Goal: Check status: Check status

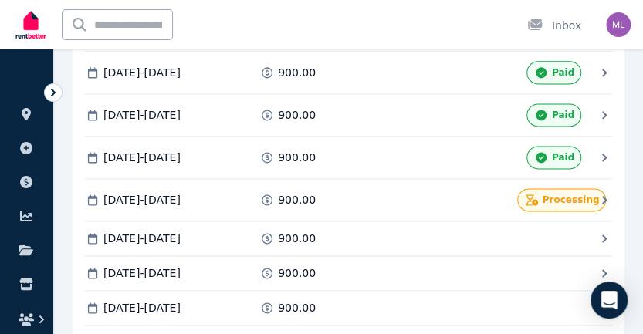
scroll to position [2598, 0]
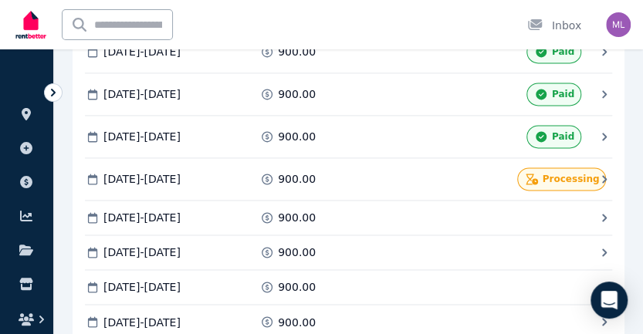
click at [603, 175] on icon at bounding box center [604, 179] width 5 height 8
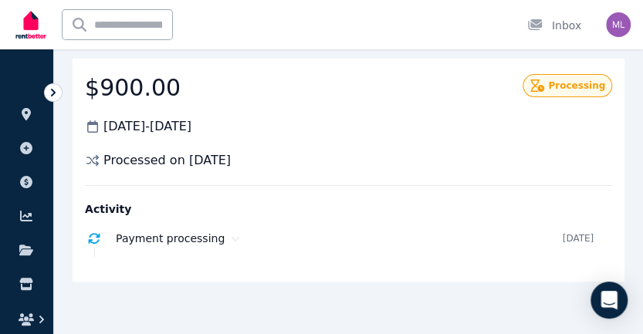
scroll to position [56, 0]
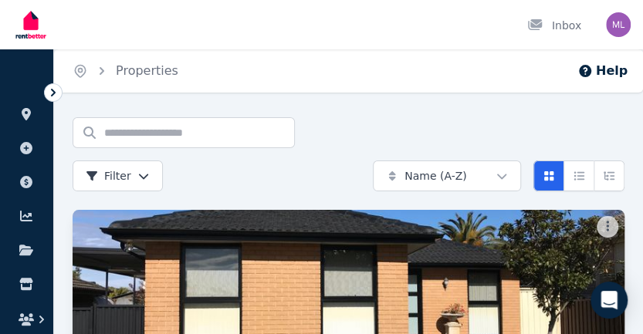
drag, startPoint x: 343, startPoint y: 228, endPoint x: 421, endPoint y: 251, distance: 82.0
click at [421, 251] on img at bounding box center [348, 284] width 579 height 156
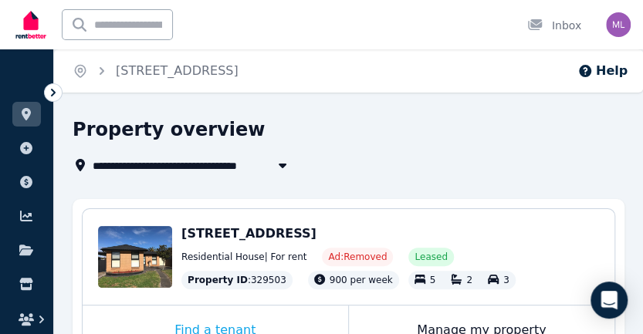
drag, startPoint x: 540, startPoint y: 225, endPoint x: 426, endPoint y: 179, distance: 123.2
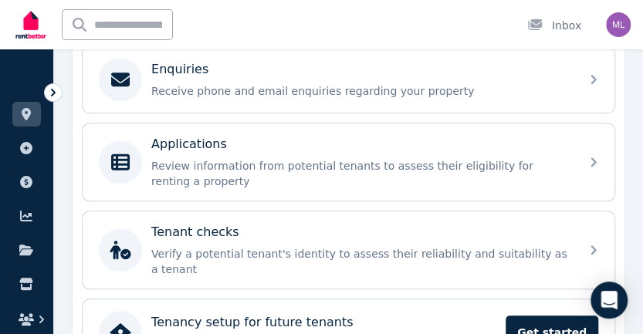
scroll to position [406, 0]
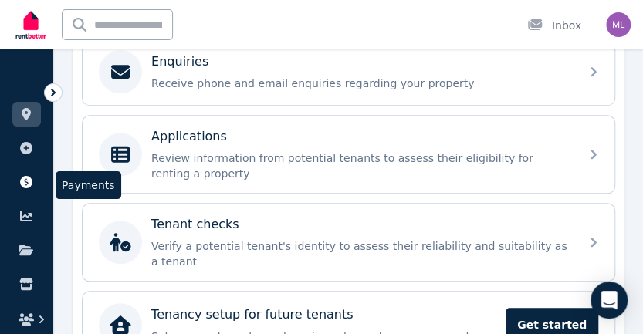
click at [25, 177] on icon at bounding box center [26, 182] width 12 height 12
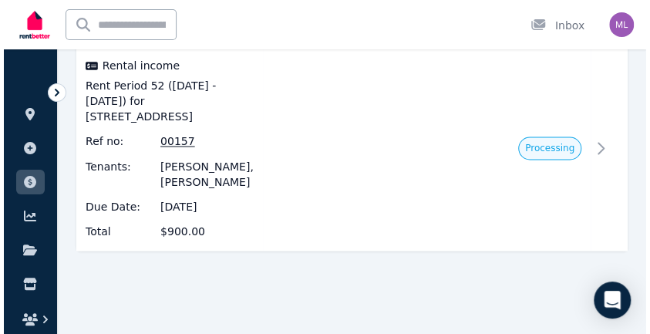
scroll to position [651, 0]
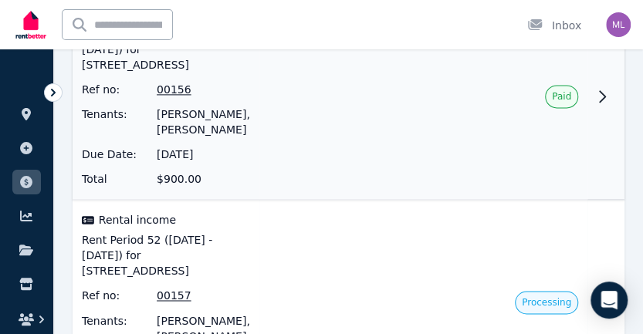
click at [614, 106] on td at bounding box center [605, 97] width 37 height 206
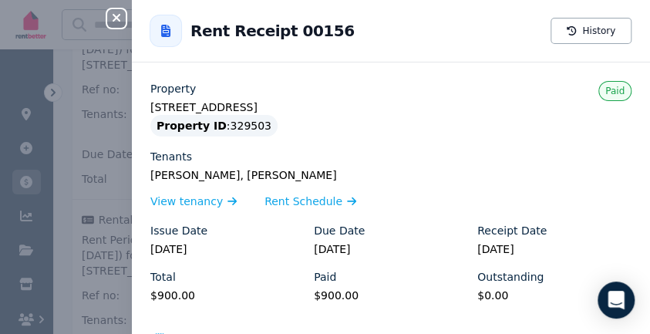
click at [532, 214] on div "Property 44 Shakespeare Street, Wetherill Park Property ID : 329503 Tenants Mou…" at bounding box center [390, 198] width 481 height 235
